Goal: Find specific page/section: Find specific page/section

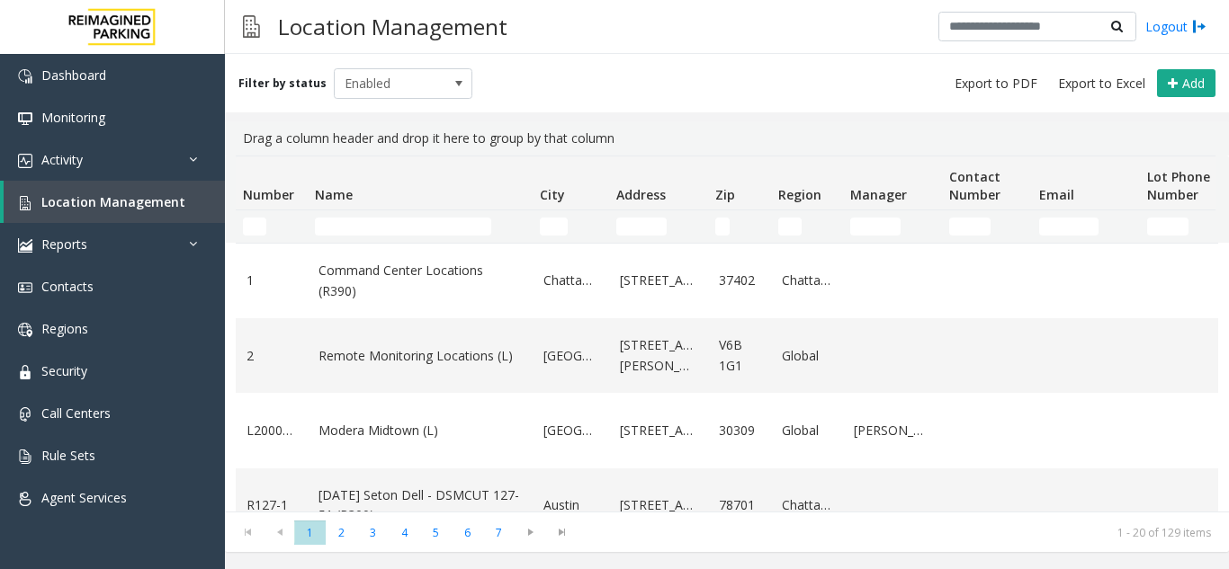
click at [568, 221] on kendo-grid-filter-wrapper-cell "City Filter" at bounding box center [571, 227] width 62 height 18
click at [563, 226] on input "City Filter" at bounding box center [554, 227] width 28 height 18
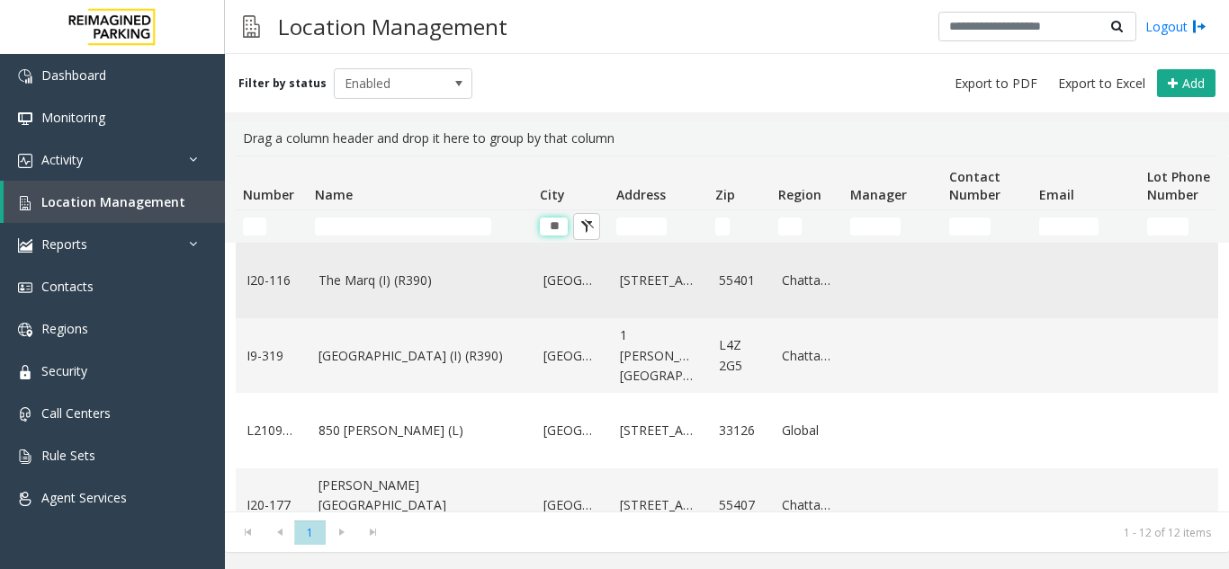
type input "**"
click at [568, 281] on link "[GEOGRAPHIC_DATA]" at bounding box center [570, 281] width 55 height 20
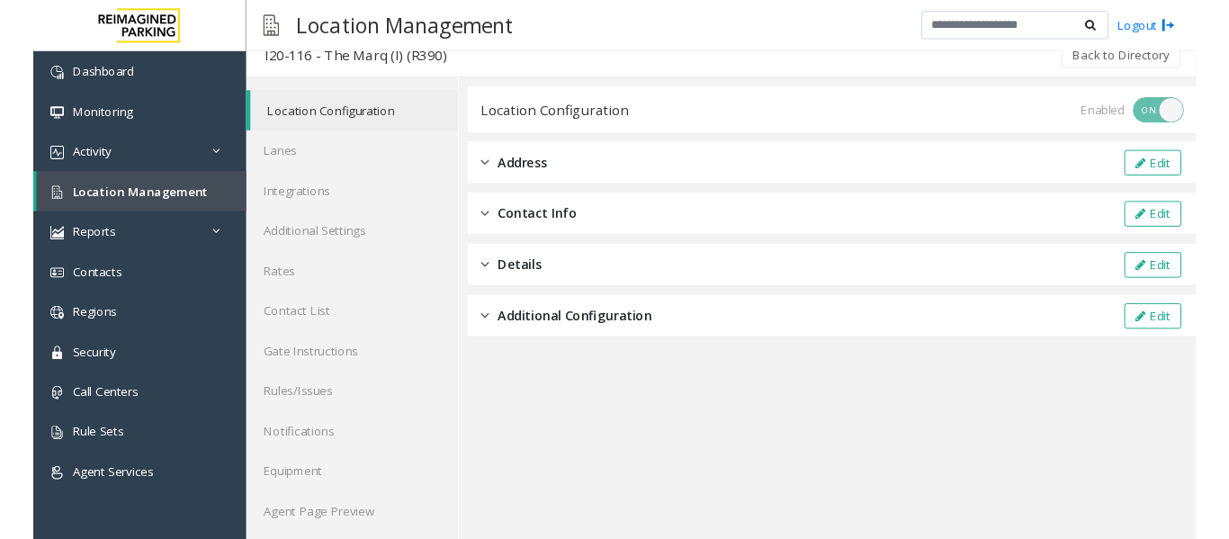
scroll to position [23, 0]
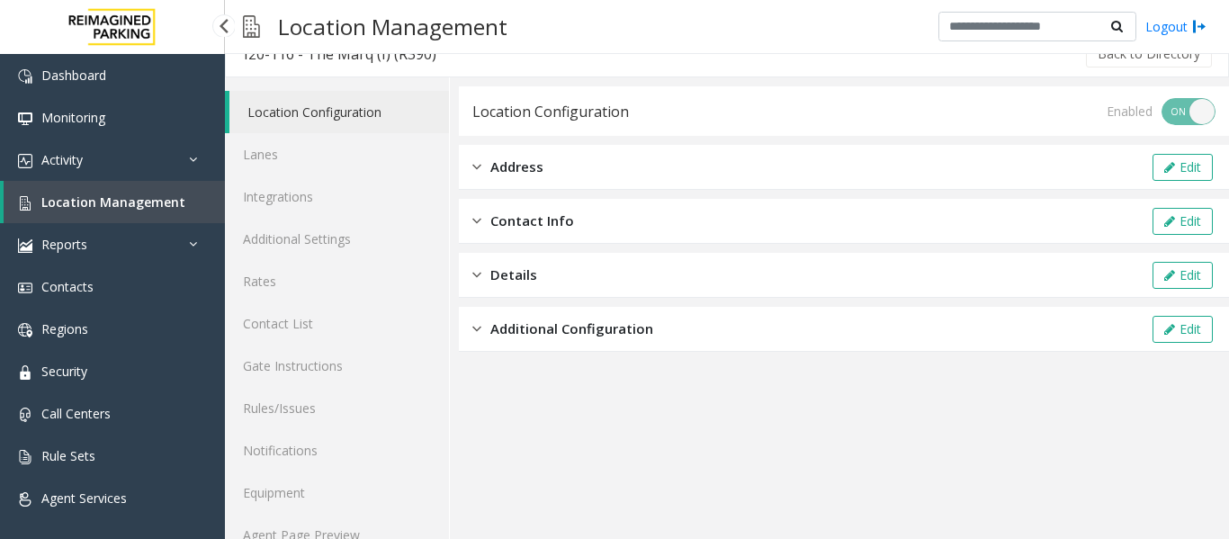
click at [111, 199] on span "Location Management" at bounding box center [113, 201] width 144 height 17
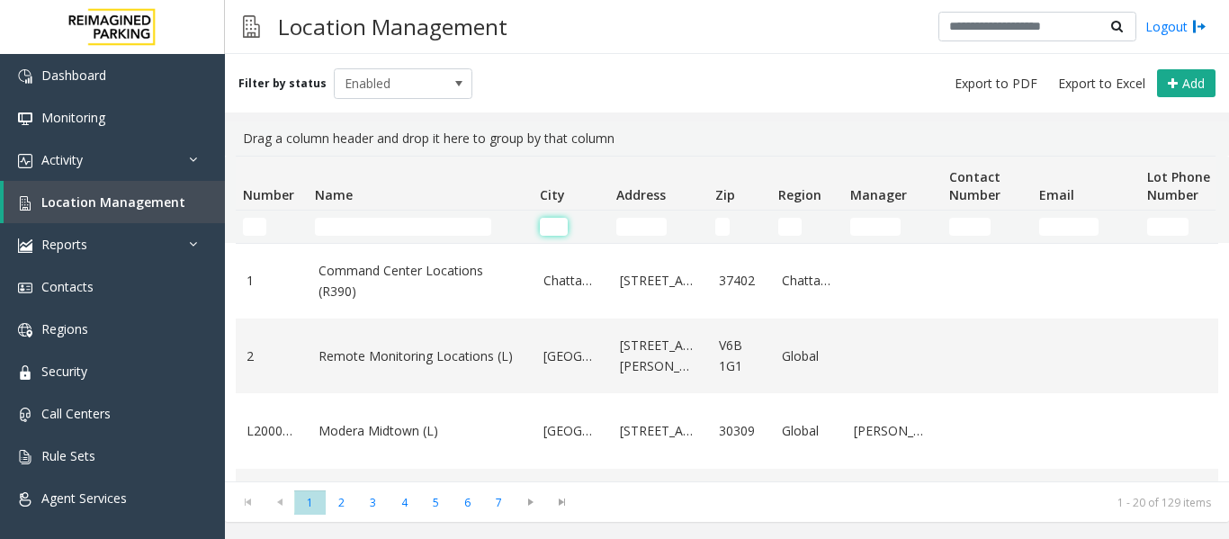
click at [550, 223] on input "City Filter" at bounding box center [554, 227] width 28 height 18
click at [386, 227] on input "Name Filter" at bounding box center [403, 227] width 176 height 18
